Goal: Information Seeking & Learning: Learn about a topic

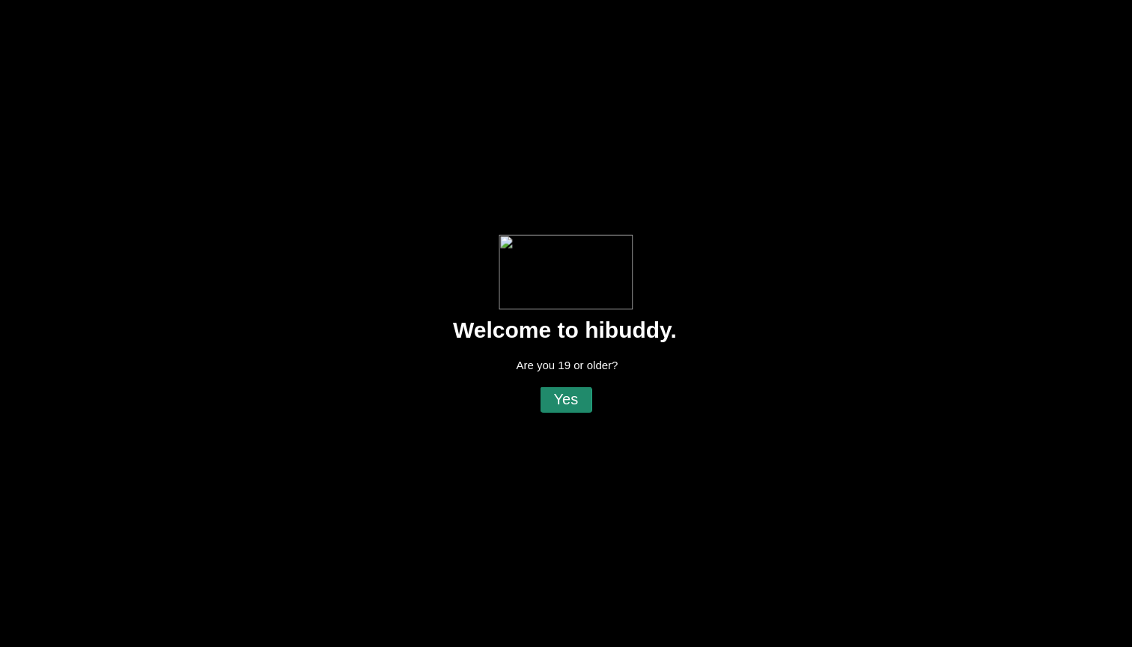
click at [562, 401] on flt-glass-pane at bounding box center [566, 323] width 1132 height 647
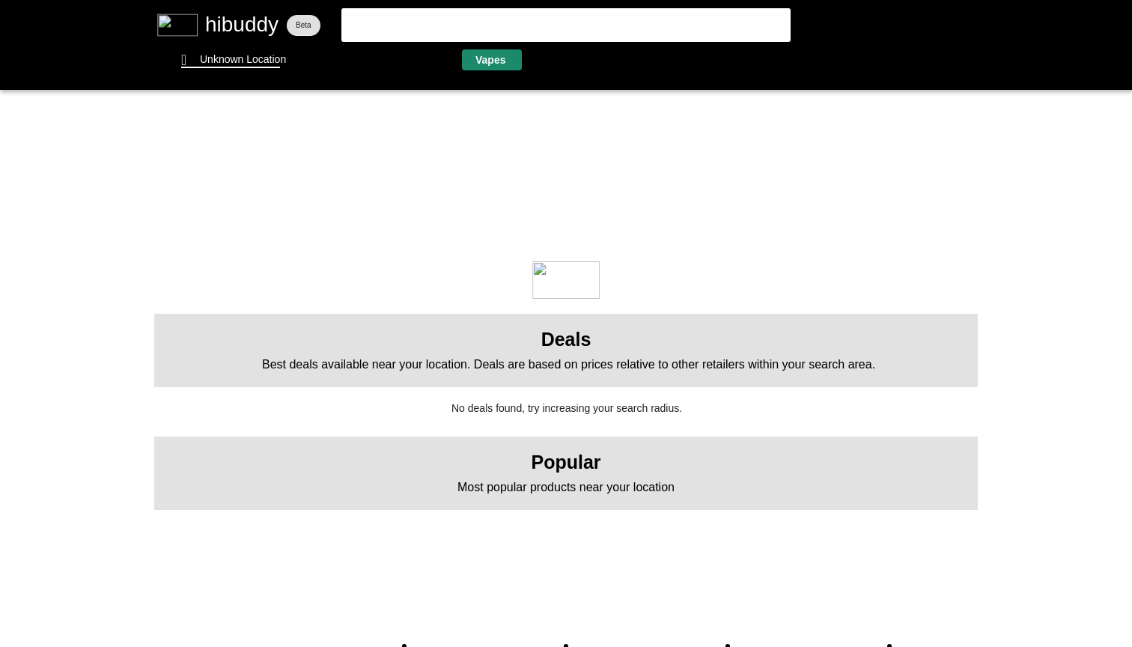
click at [478, 31] on flt-glass-pane at bounding box center [566, 323] width 1132 height 647
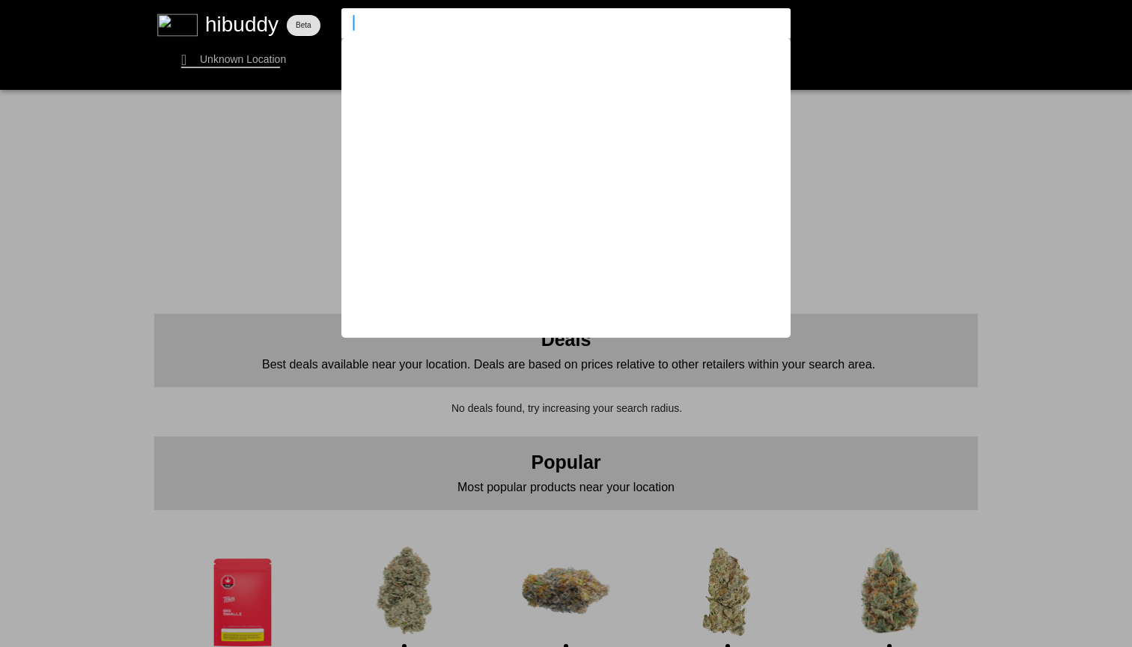
type input "am"
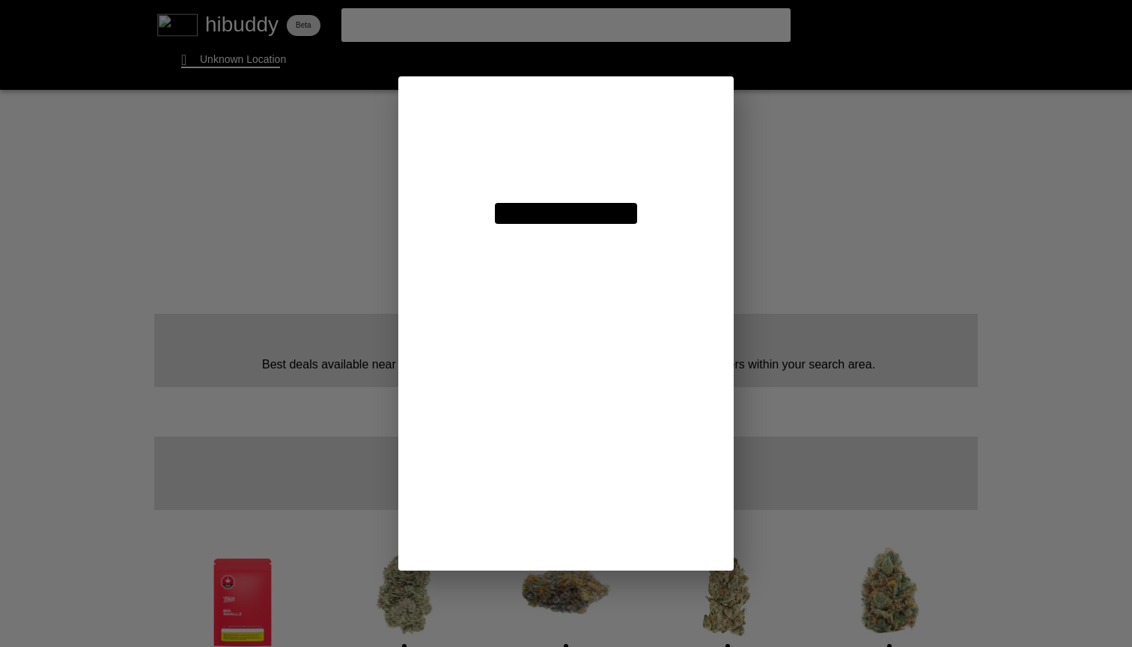
click at [478, 31] on flt-glass-pane at bounding box center [566, 323] width 1132 height 647
click at [816, 171] on flt-glass-pane at bounding box center [566, 323] width 1132 height 647
click at [589, 148] on flt-glass-pane at bounding box center [566, 323] width 1132 height 647
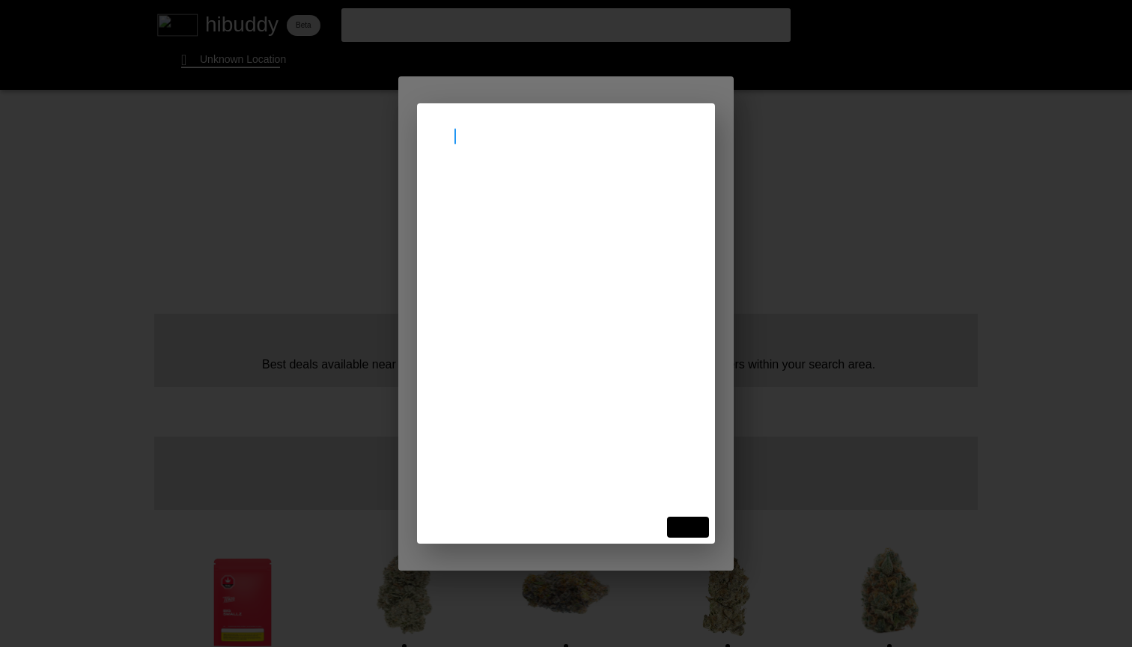
type input "l4t3r4"
click at [609, 189] on flt-glass-pane at bounding box center [566, 323] width 1132 height 647
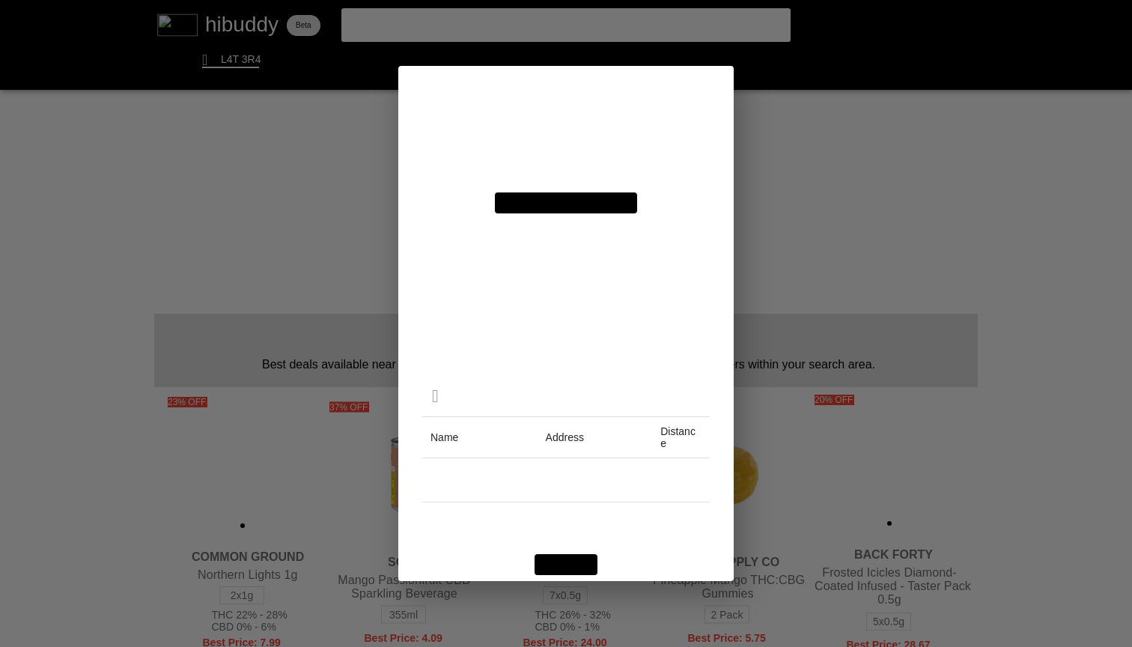
click at [794, 210] on flt-glass-pane at bounding box center [566, 323] width 1132 height 647
click at [538, 27] on flt-glass-pane at bounding box center [566, 323] width 1132 height 647
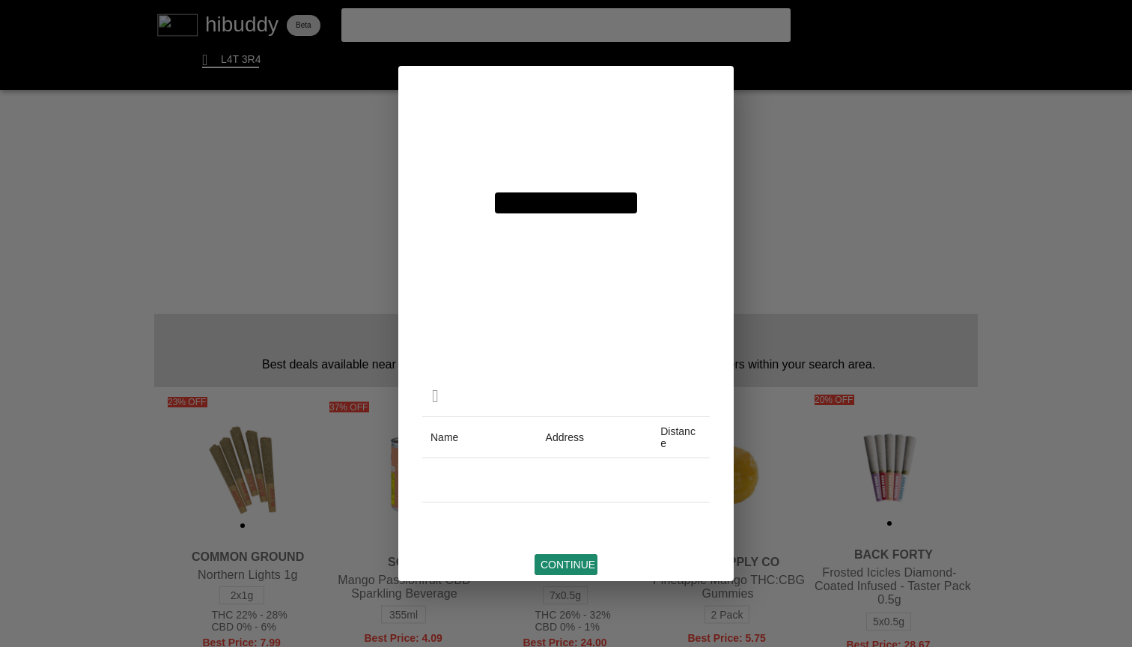
click at [567, 562] on flt-glass-pane at bounding box center [566, 323] width 1132 height 647
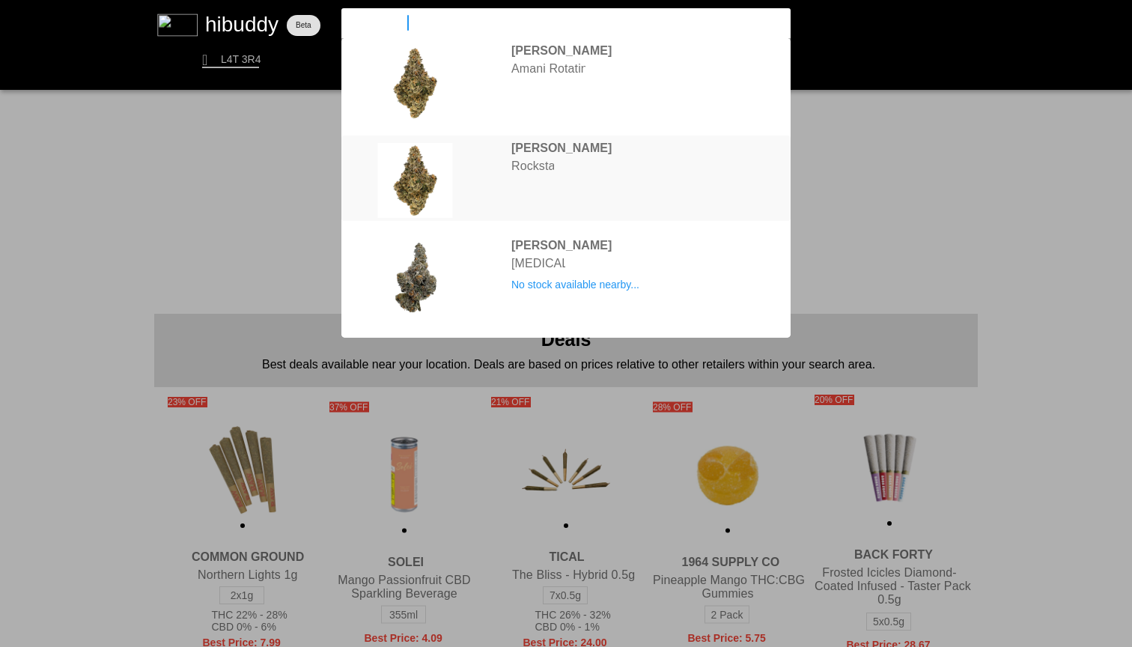
type input "[PERSON_NAME]"
click at [621, 157] on flt-glass-pane at bounding box center [566, 323] width 1132 height 647
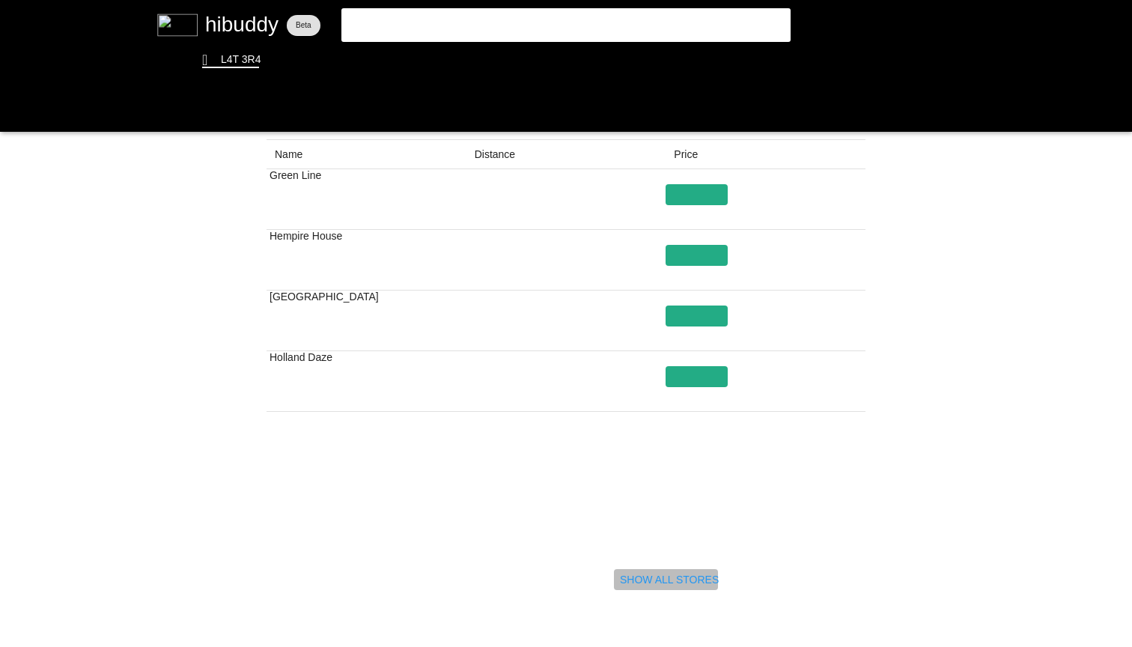
click at [693, 581] on flt-glass-pane at bounding box center [566, 323] width 1132 height 647
click at [22, 115] on flt-glass-pane at bounding box center [566, 323] width 1132 height 647
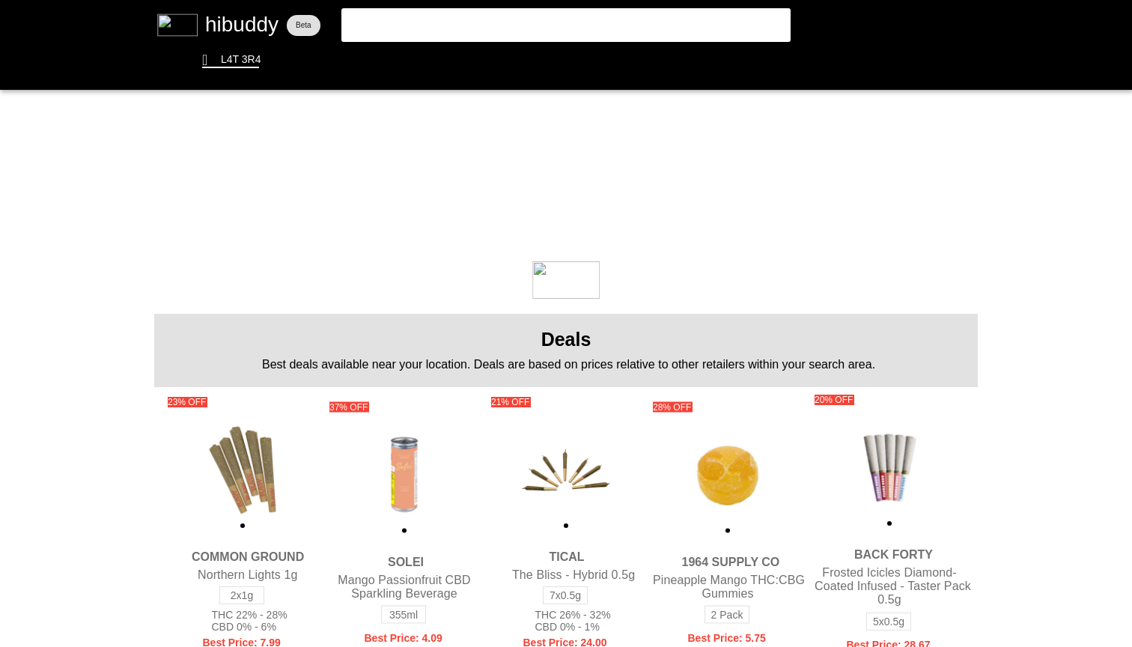
click at [509, 30] on flt-glass-pane at bounding box center [566, 323] width 1132 height 647
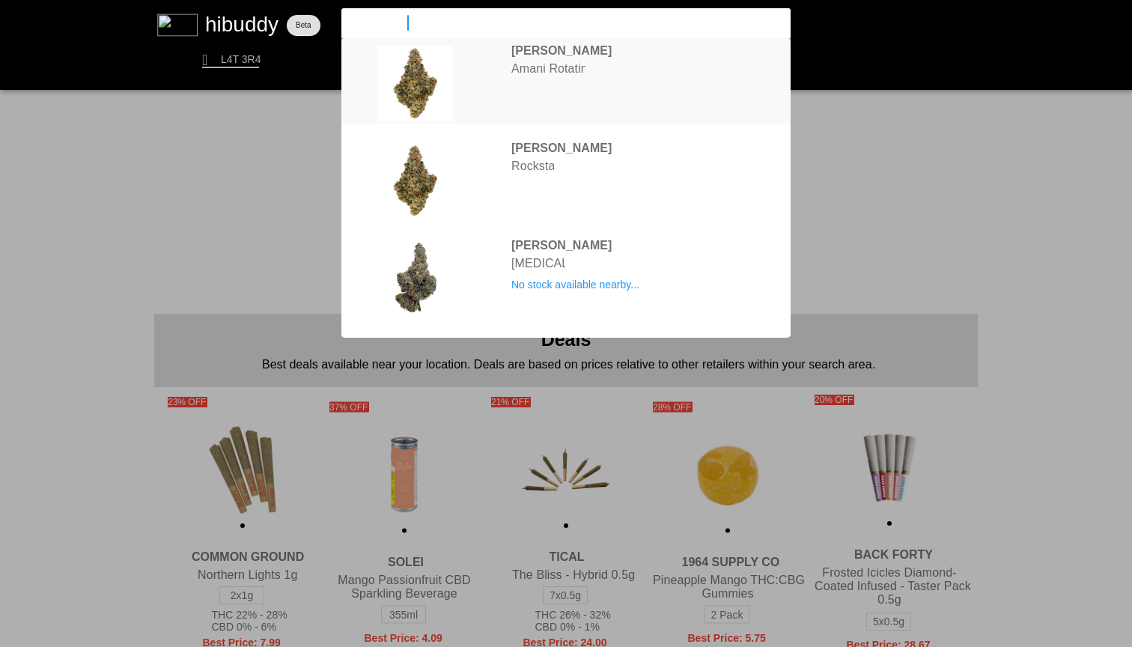
click at [597, 78] on flt-glass-pane at bounding box center [566, 323] width 1132 height 647
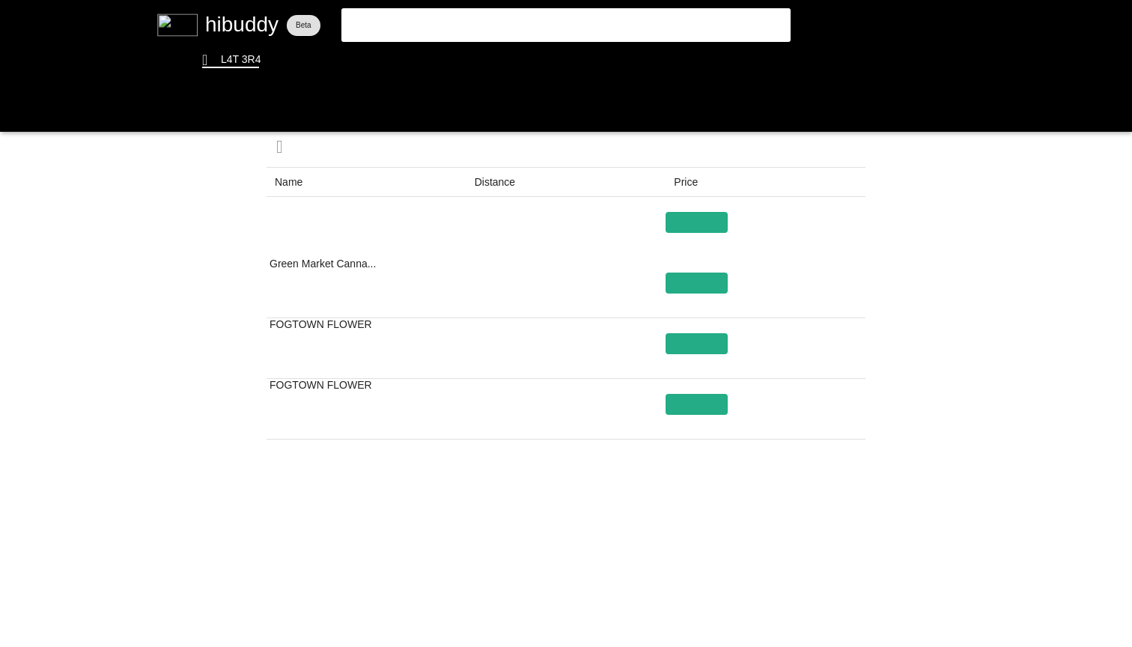
click at [677, 598] on flt-glass-pane at bounding box center [566, 323] width 1132 height 647
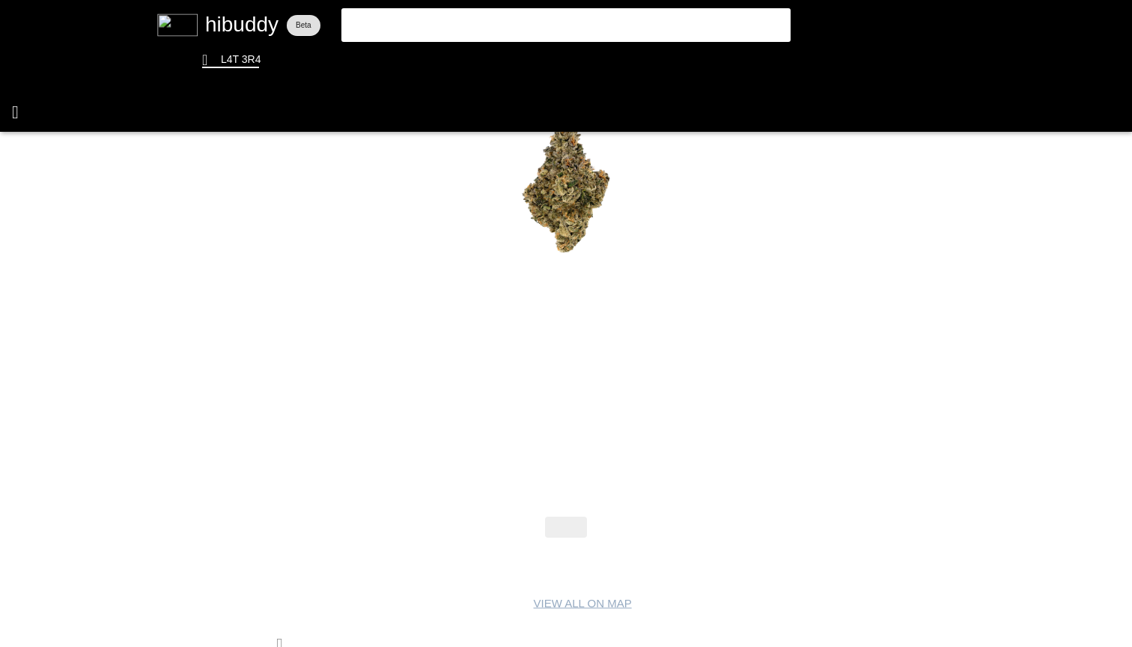
click at [12, 110] on flt-glass-pane at bounding box center [566, 323] width 1132 height 647
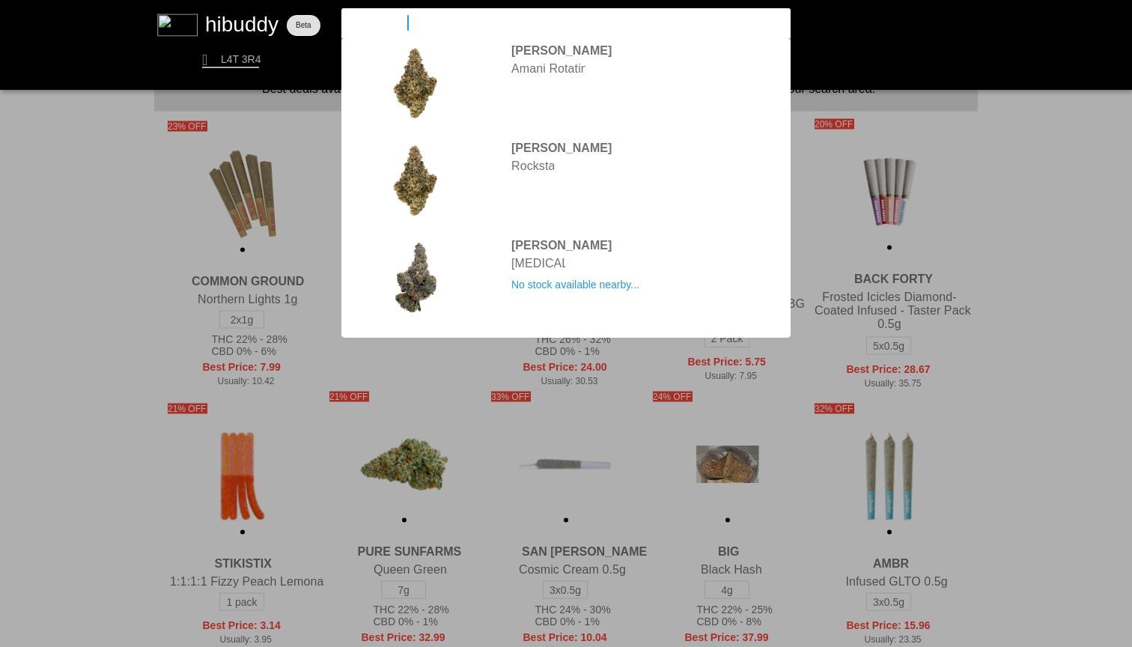
drag, startPoint x: 489, startPoint y: 19, endPoint x: 272, endPoint y: 19, distance: 217.1
click at [272, 19] on flt-glass-pane at bounding box center [566, 323] width 1132 height 647
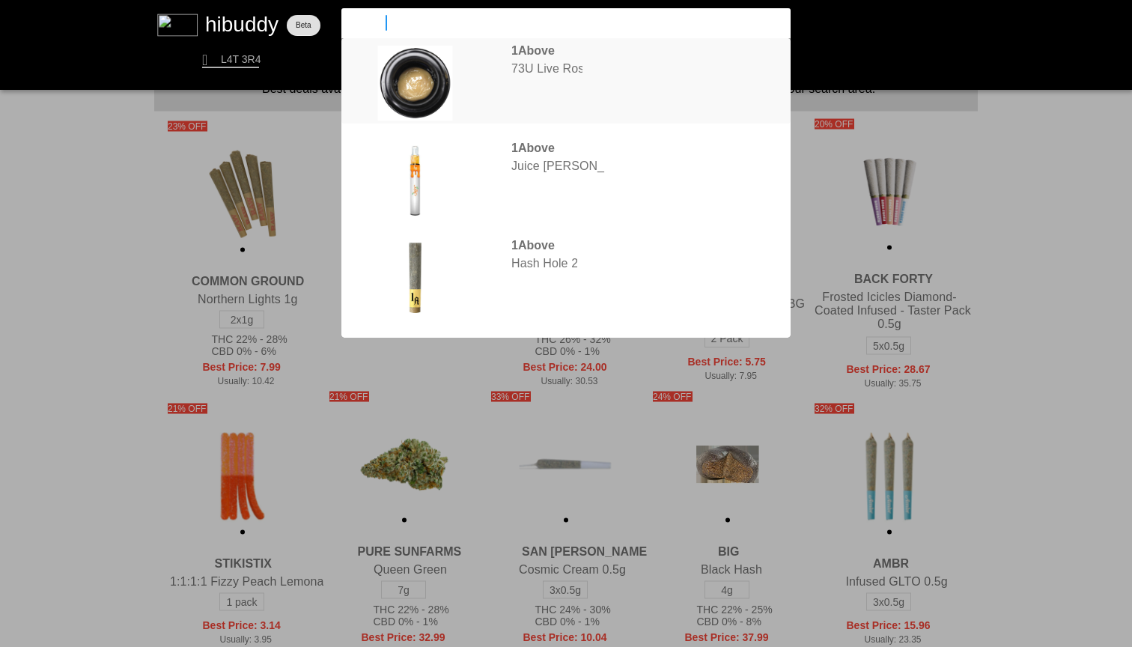
type input "1above"
click at [638, 68] on flt-glass-pane at bounding box center [566, 323] width 1132 height 647
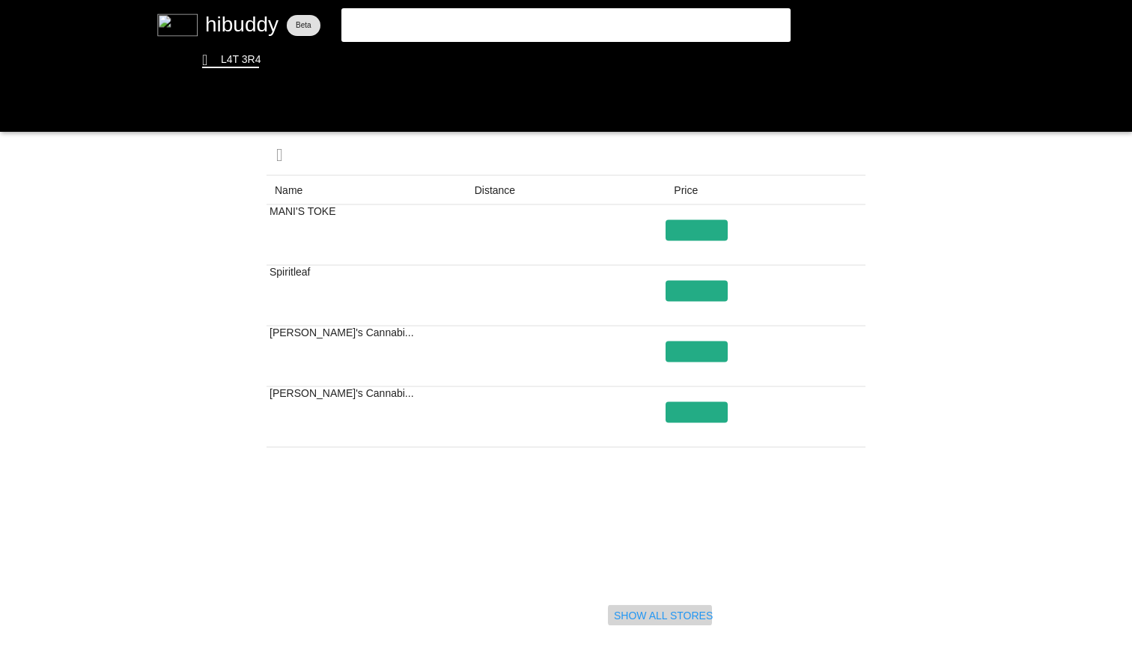
click at [691, 609] on flt-glass-pane at bounding box center [566, 323] width 1132 height 647
